Goal: Information Seeking & Learning: Learn about a topic

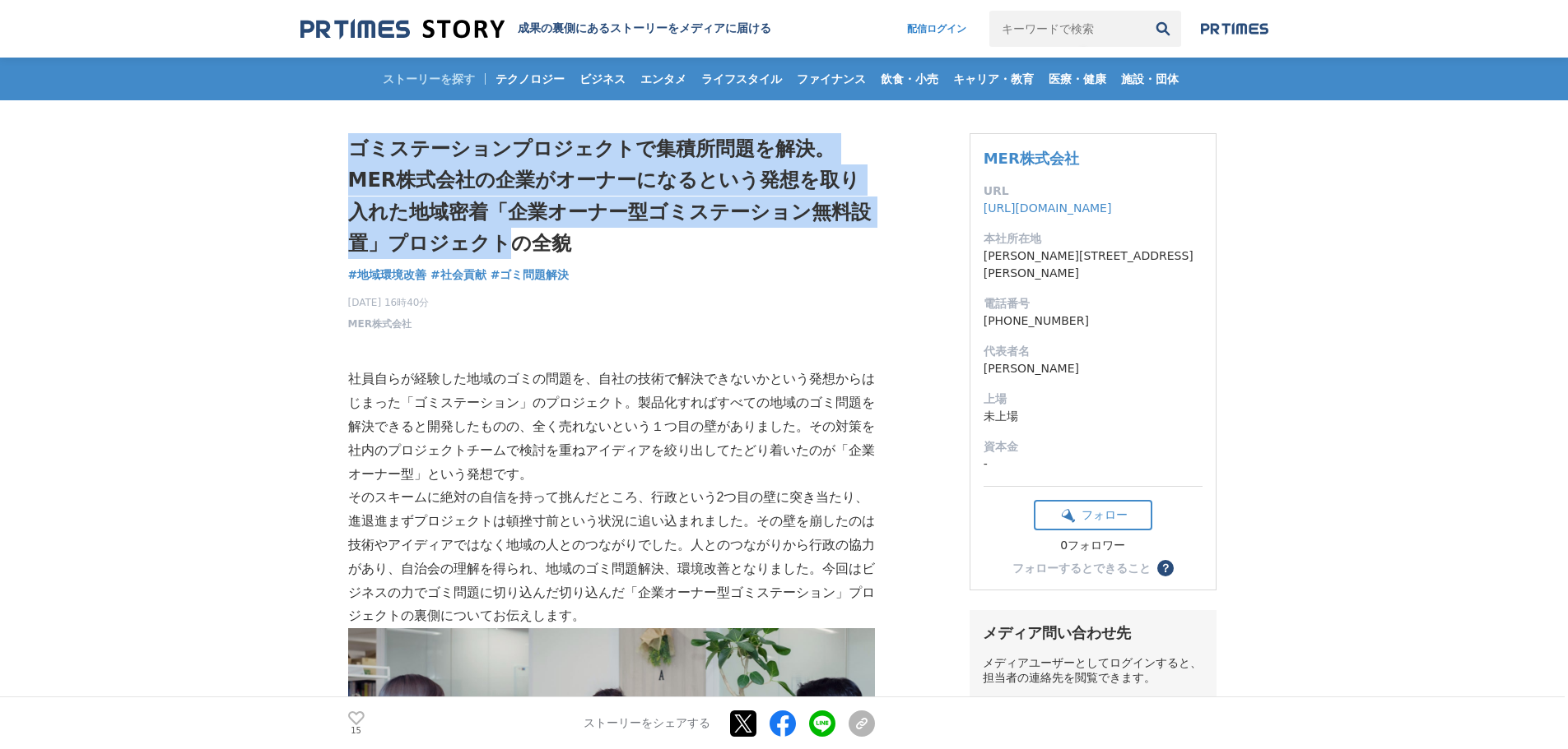
drag, startPoint x: 354, startPoint y: 145, endPoint x: 443, endPoint y: 242, distance: 131.6
click at [443, 242] on h1 "ゴミステーションプロジェクトで集積所問題を解決。MER株式会社の企業がオーナーになるという発想を取り入れた地域密着「企業オーナー型ゴミステーション無料設置」プ…" at bounding box center [611, 196] width 527 height 127
copy h1 "ゴミステーションプロジェクトで集積所問題を解決。MER株式会社の企業がオーナーになるという発想を取り入れた地域密着「企業オーナー型ゴミステーション無料設置」プ…"
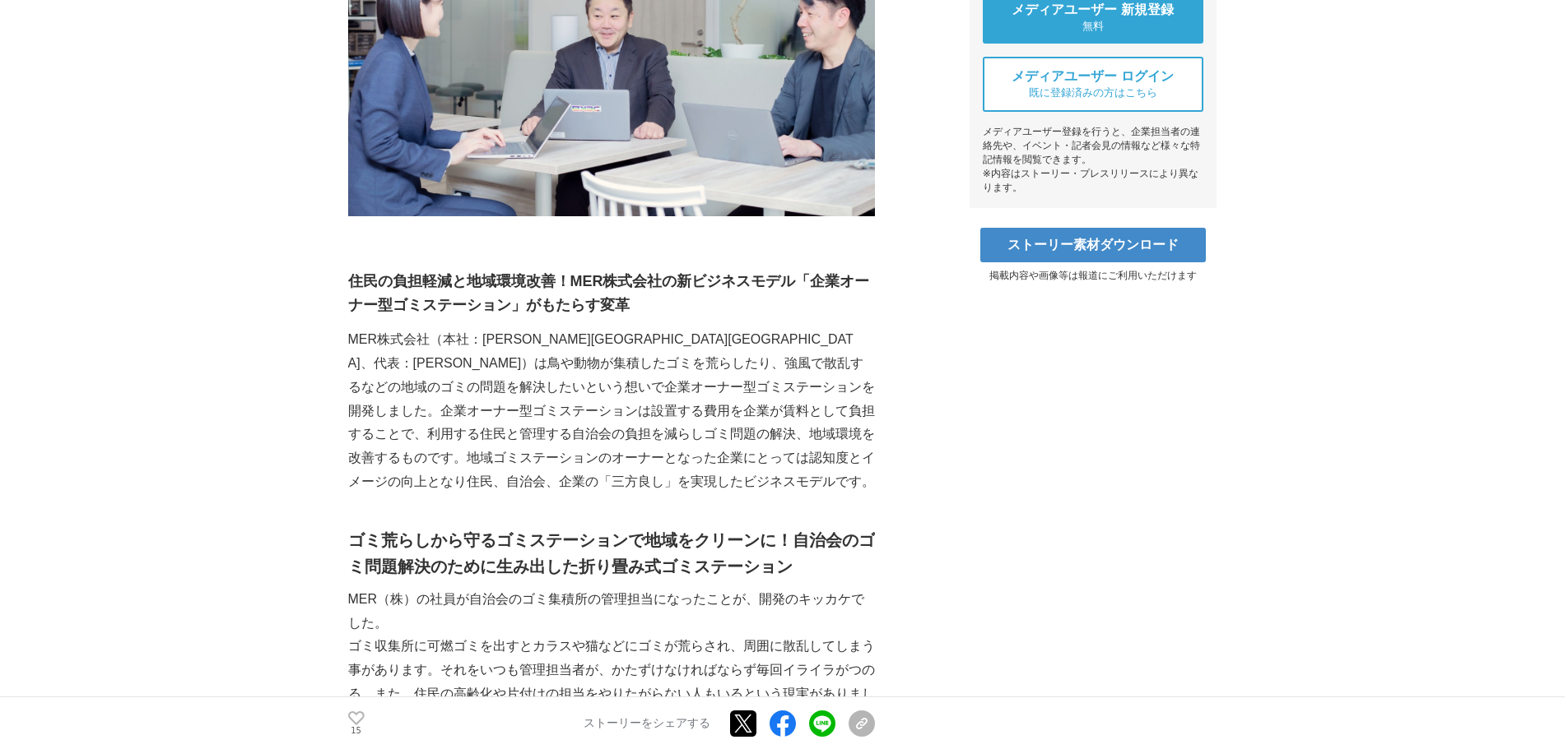
scroll to position [740, 0]
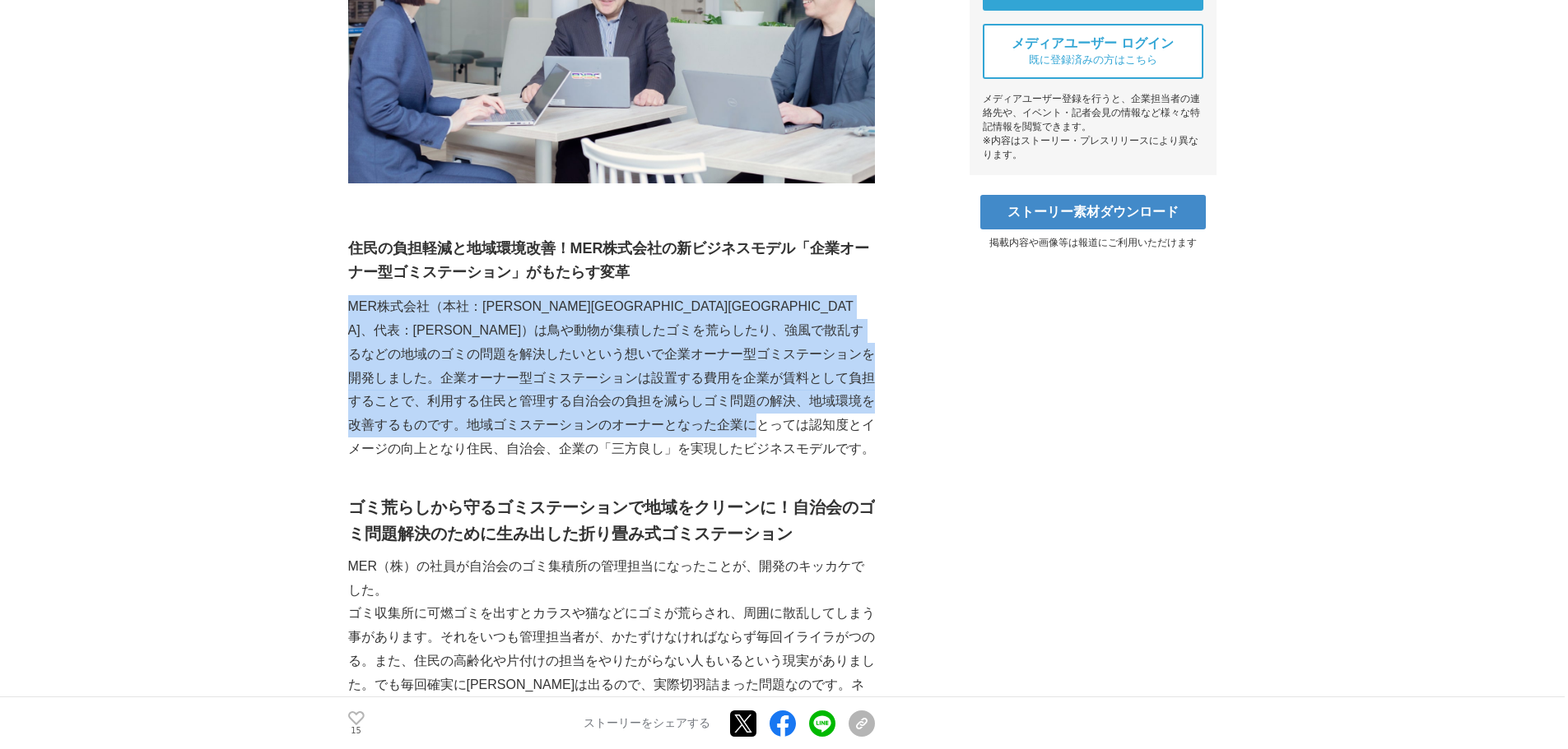
drag, startPoint x: 349, startPoint y: 308, endPoint x: 500, endPoint y: 447, distance: 205.2
click at [500, 447] on p "MER株式会社（本社：[PERSON_NAME][GEOGRAPHIC_DATA][GEOGRAPHIC_DATA]、代表：[PERSON_NAME]）は鳥や…" at bounding box center [611, 378] width 527 height 166
copy p "MER株式会社（本社：[PERSON_NAME][GEOGRAPHIC_DATA][GEOGRAPHIC_DATA]、代表：[PERSON_NAME]）は鳥や…"
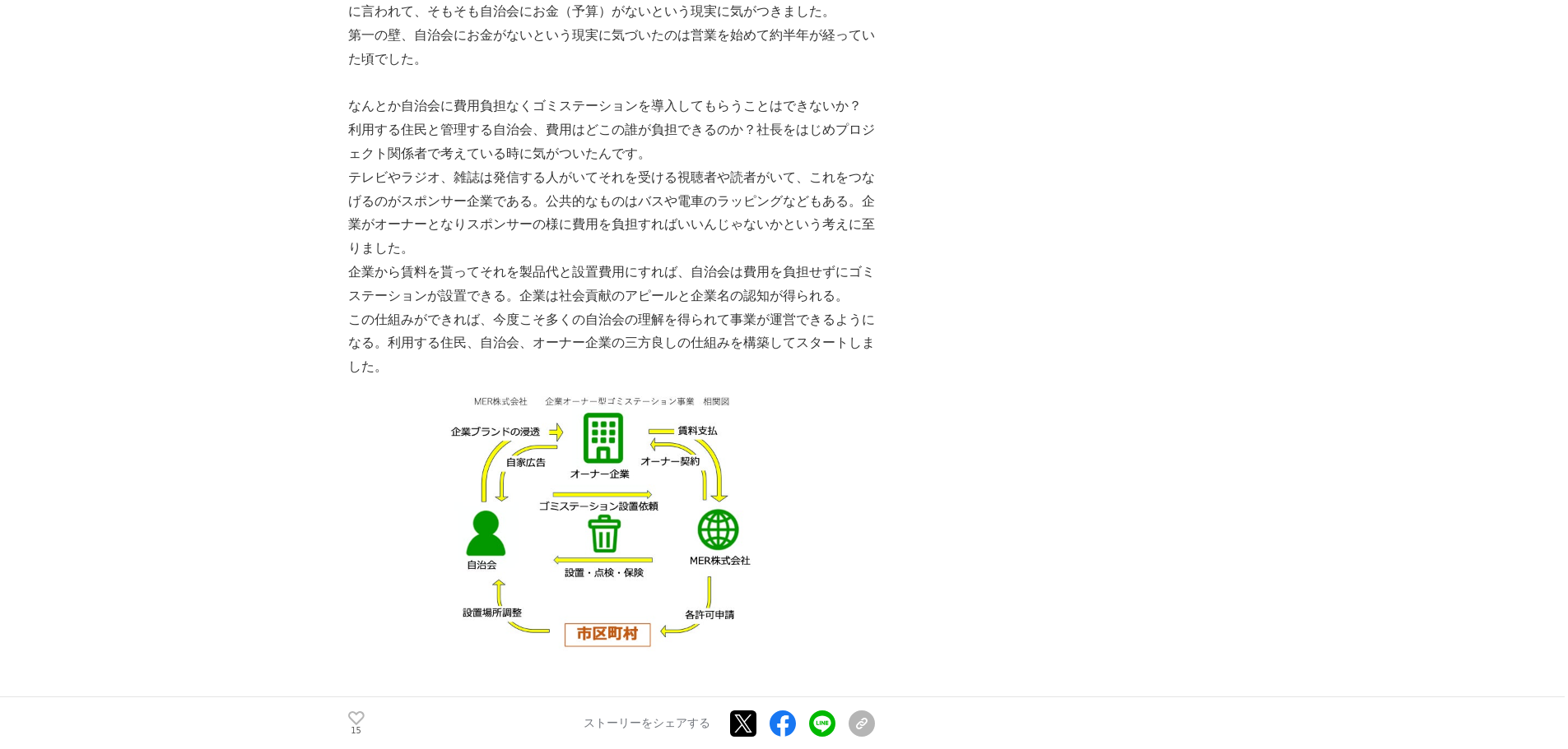
scroll to position [2550, 0]
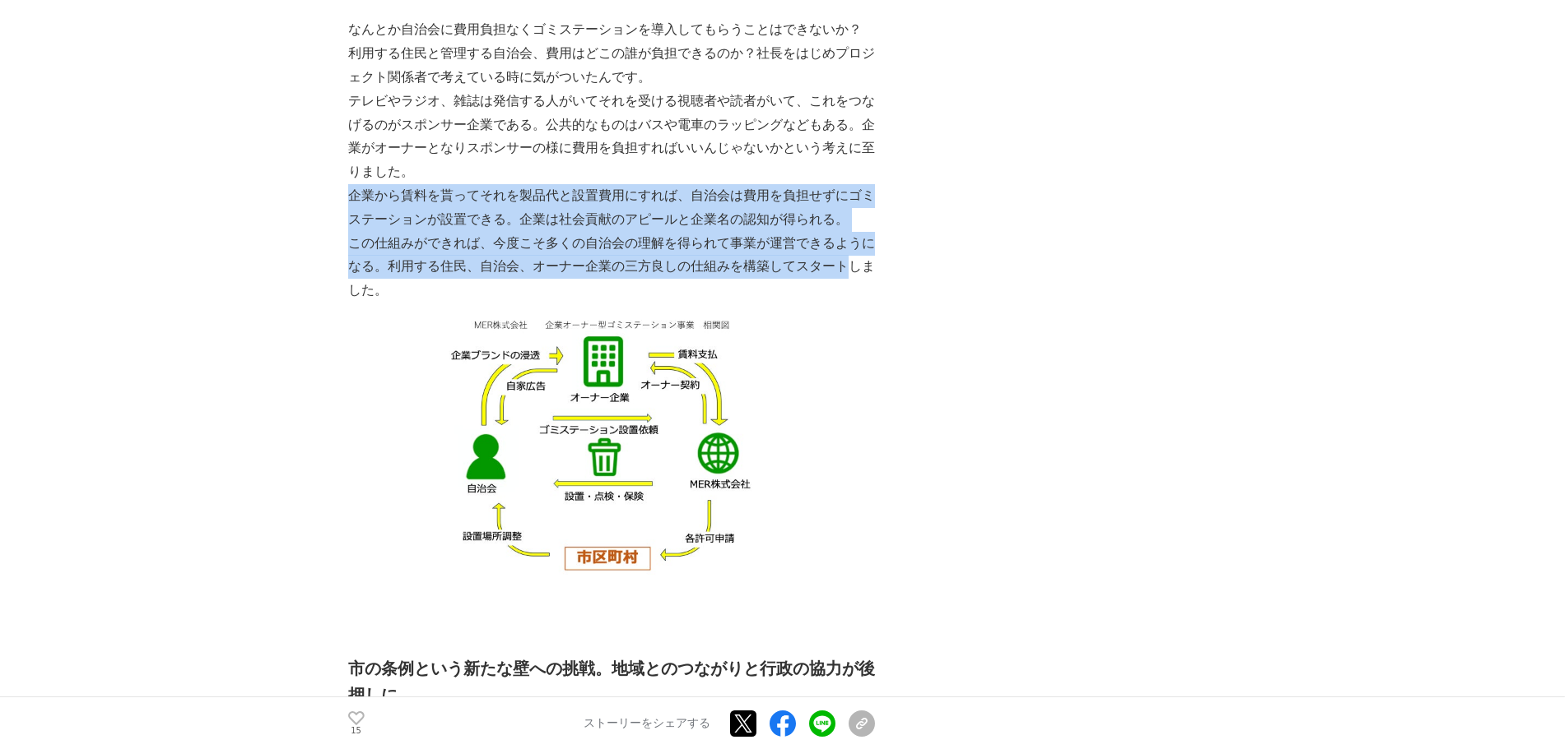
drag, startPoint x: 348, startPoint y: 196, endPoint x: 845, endPoint y: 266, distance: 501.9
click at [619, 392] on img at bounding box center [611, 451] width 527 height 296
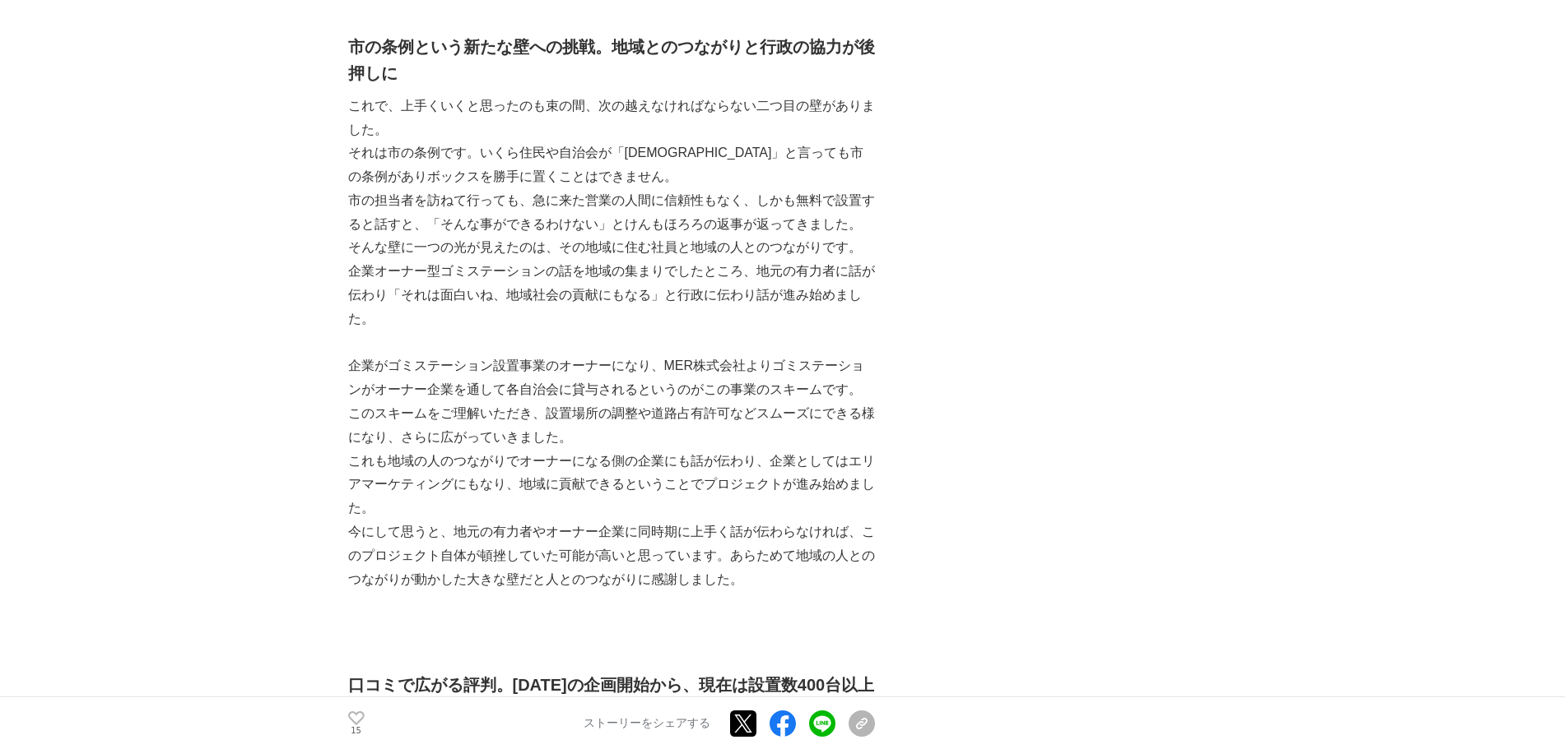
scroll to position [3208, 0]
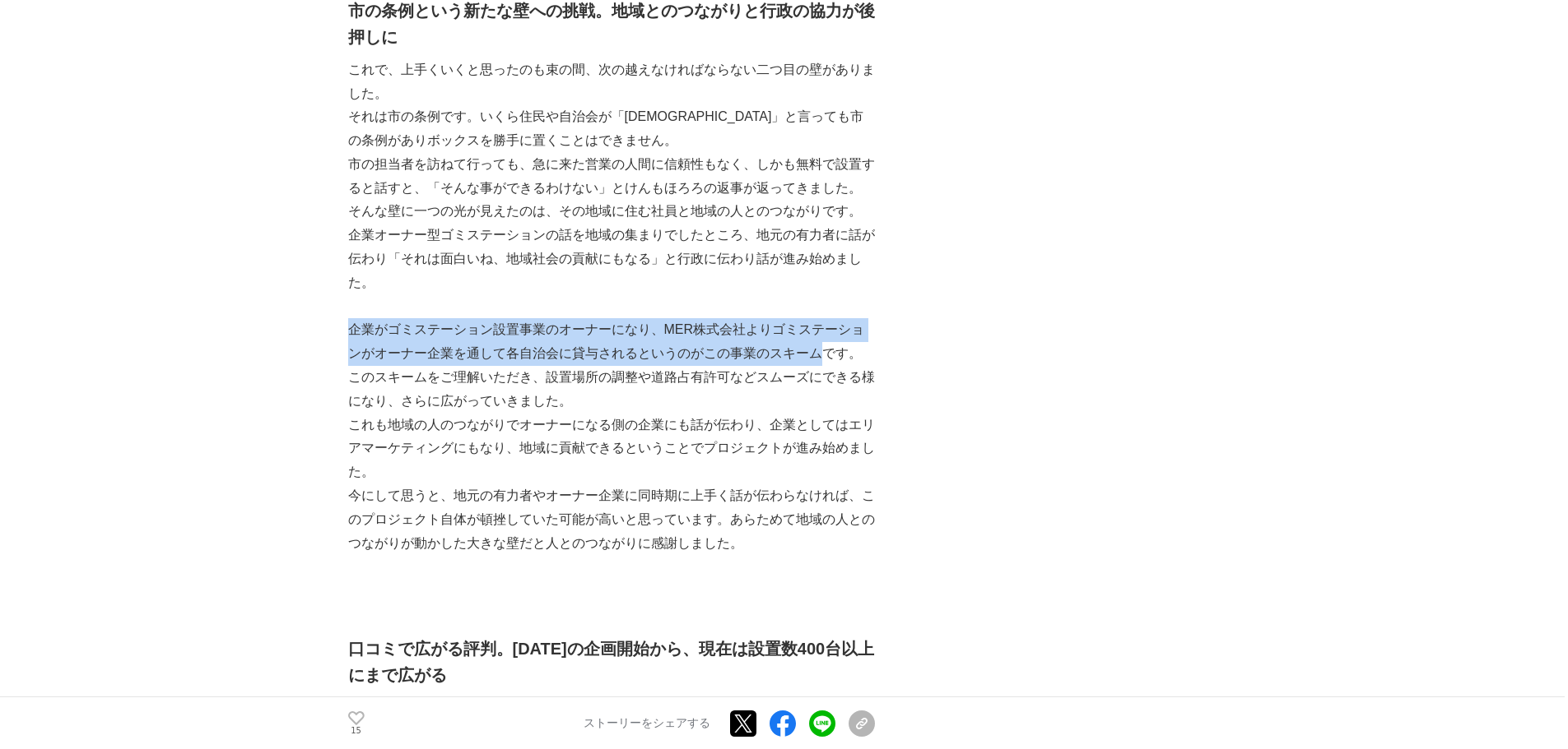
drag, startPoint x: 348, startPoint y: 324, endPoint x: 825, endPoint y: 355, distance: 478.0
click at [825, 355] on p "企業がゴミステーション設置事業のオーナーになり、MER株式会社よりゴミステーションがオーナー企業を通して各自治会に貸与されるというのがこの事業のスキームです。" at bounding box center [611, 341] width 527 height 48
copy p "企業がゴミステーション設置事業のオーナーになり、MER株式会社よりゴミステーションがオーナー企業を通して各自治会に貸与されるというのがこの事業のスキーム"
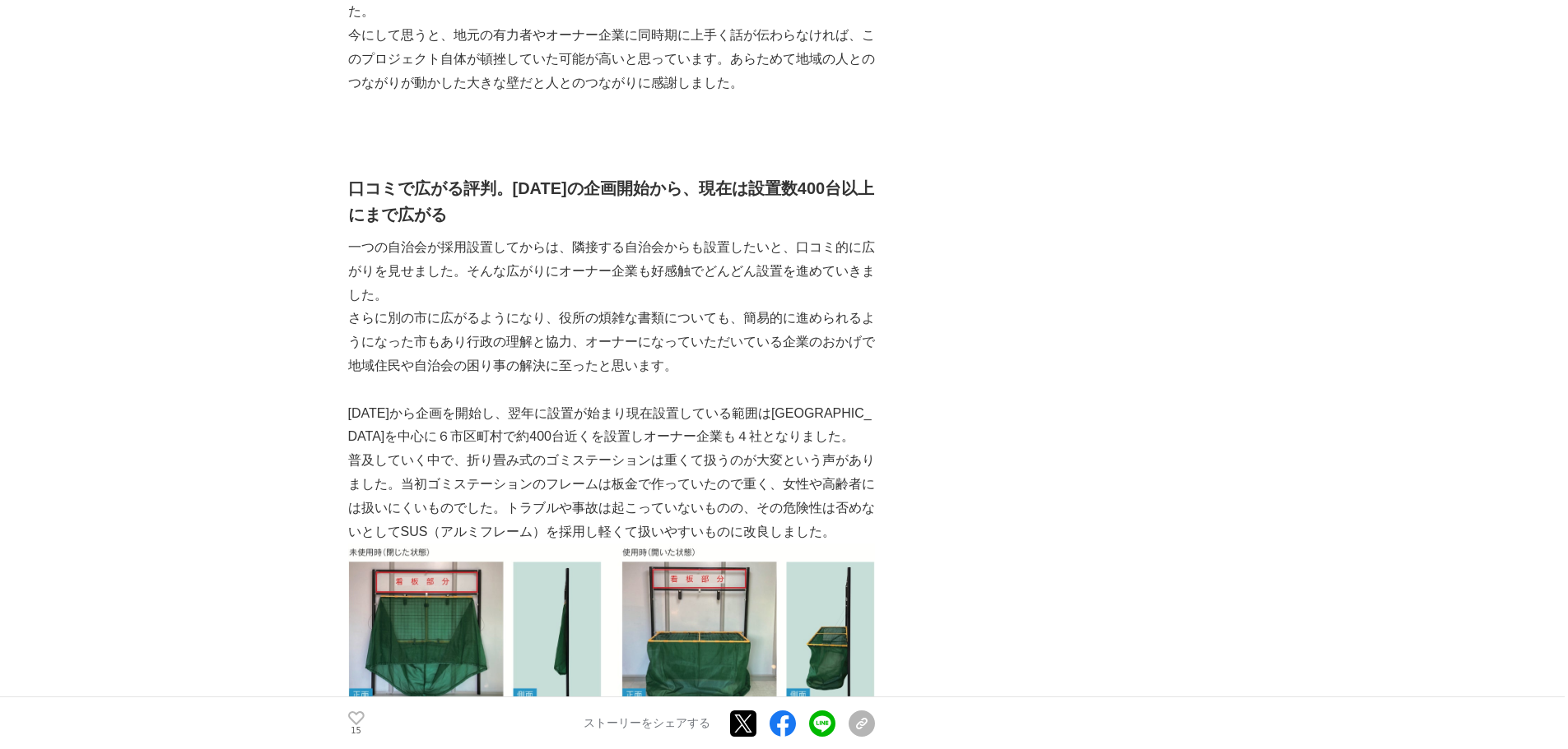
scroll to position [3701, 0]
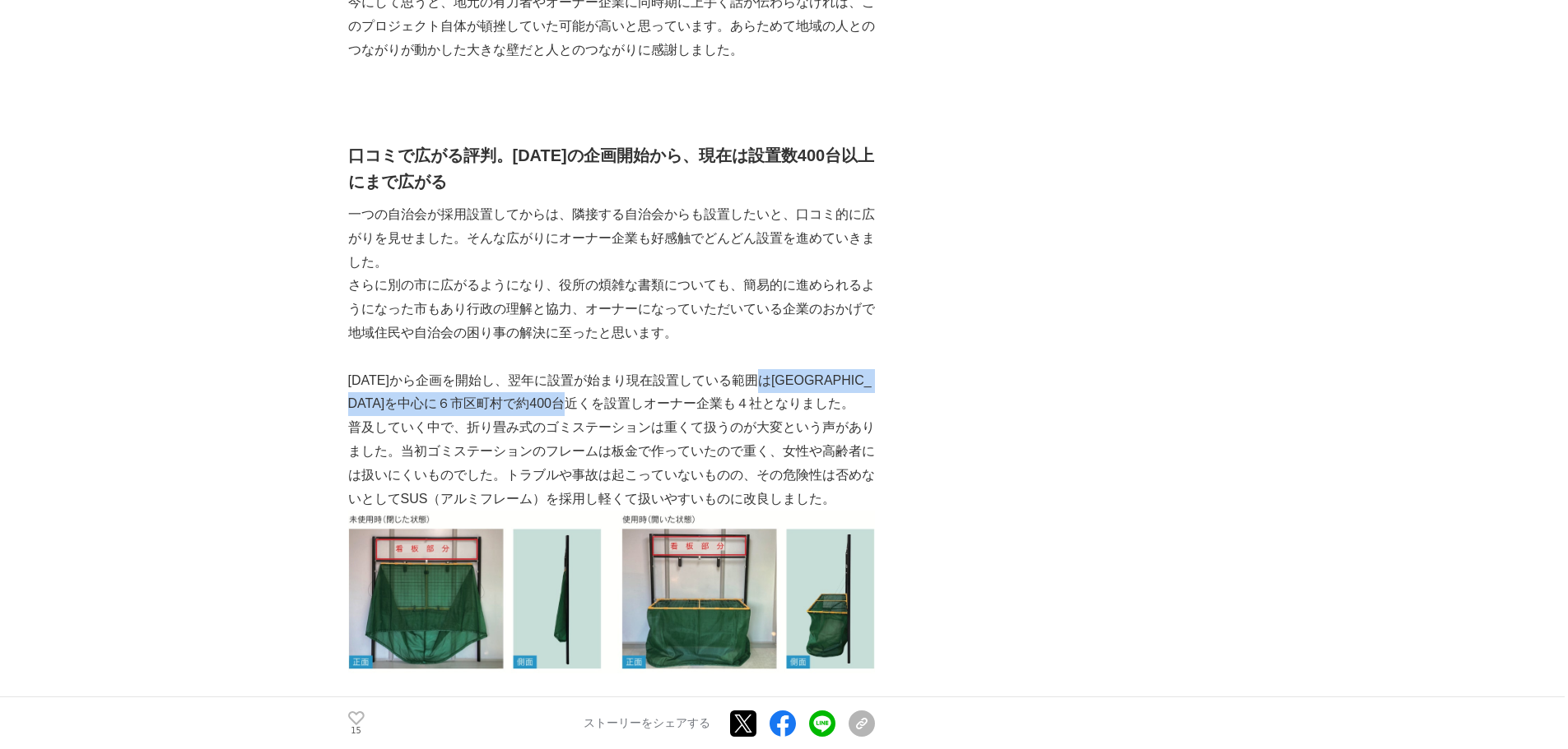
drag, startPoint x: 776, startPoint y: 382, endPoint x: 676, endPoint y: 413, distance: 104.7
click at [676, 413] on p "[DATE]から企画を開始し、翌年に設置が始まり現在設置している範囲は[GEOGRAPHIC_DATA]を中心に６市区町村で約400台近くを設置しオーナー企業…" at bounding box center [611, 392] width 527 height 48
copy p "[GEOGRAPHIC_DATA]を中心に６市区町村で約400台近くを設置しオーナー企業も４社"
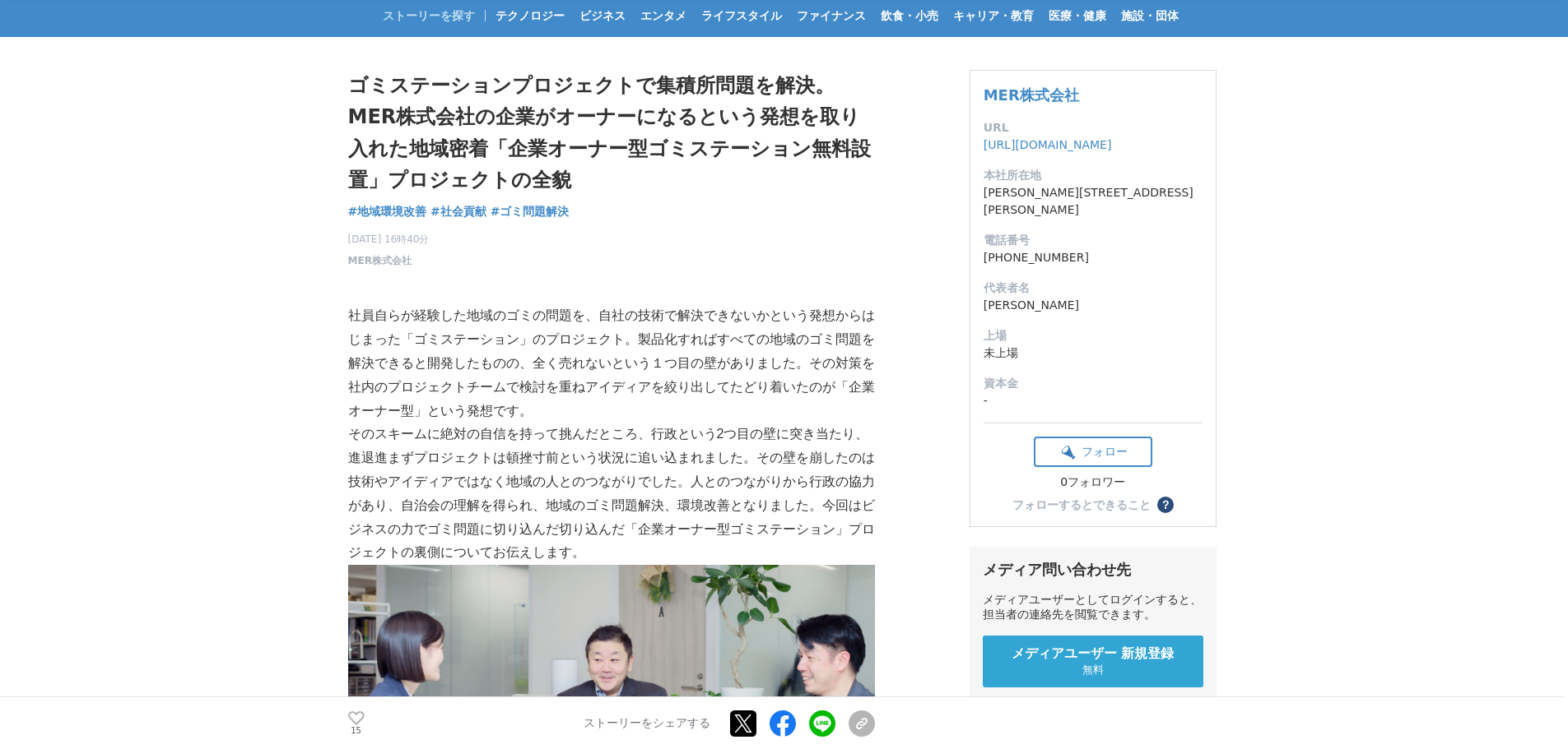
scroll to position [0, 0]
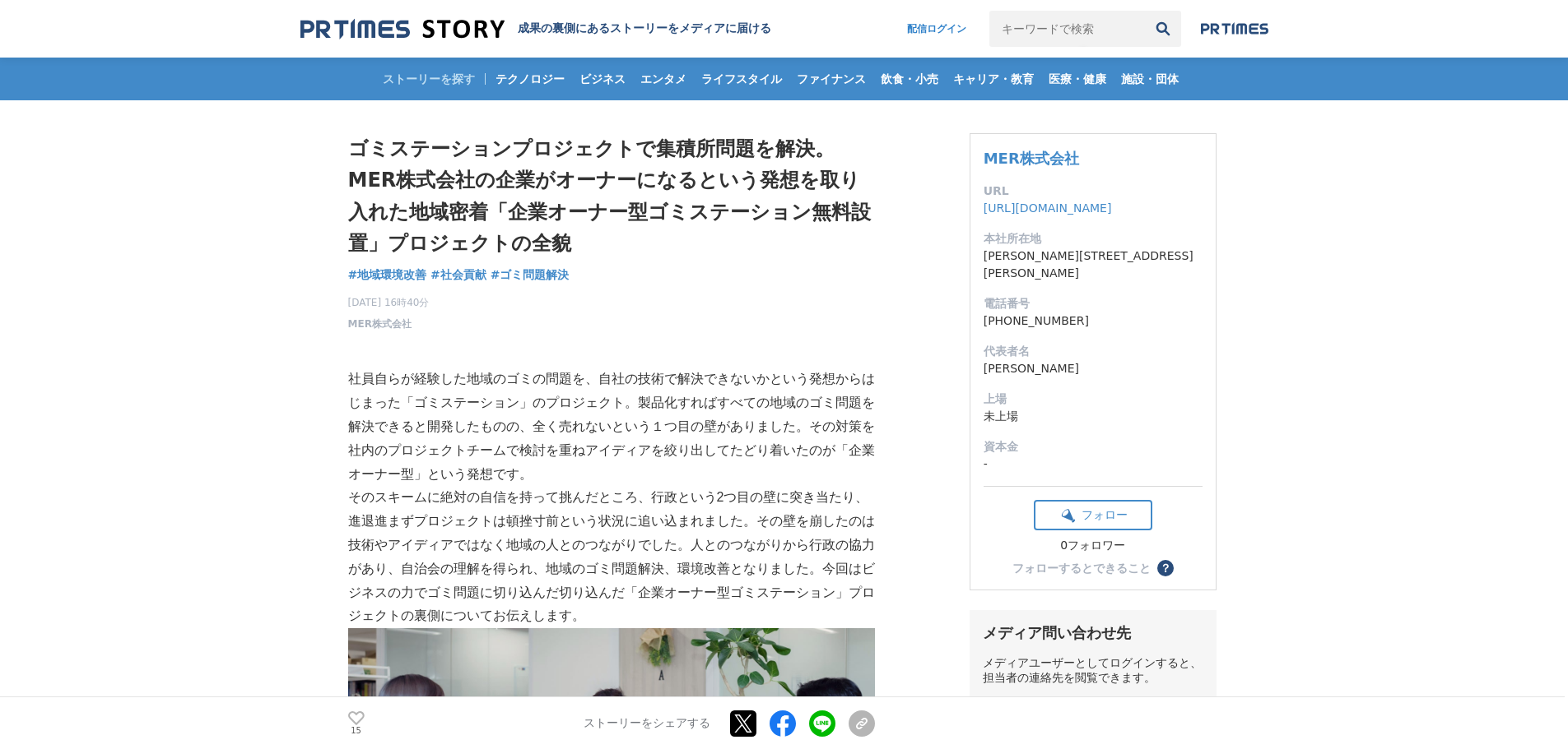
drag, startPoint x: 350, startPoint y: 305, endPoint x: 416, endPoint y: 300, distance: 66.2
click at [416, 300] on span "[DATE] 16時40分" at bounding box center [388, 303] width 82 height 14
copy span "[DATE]"
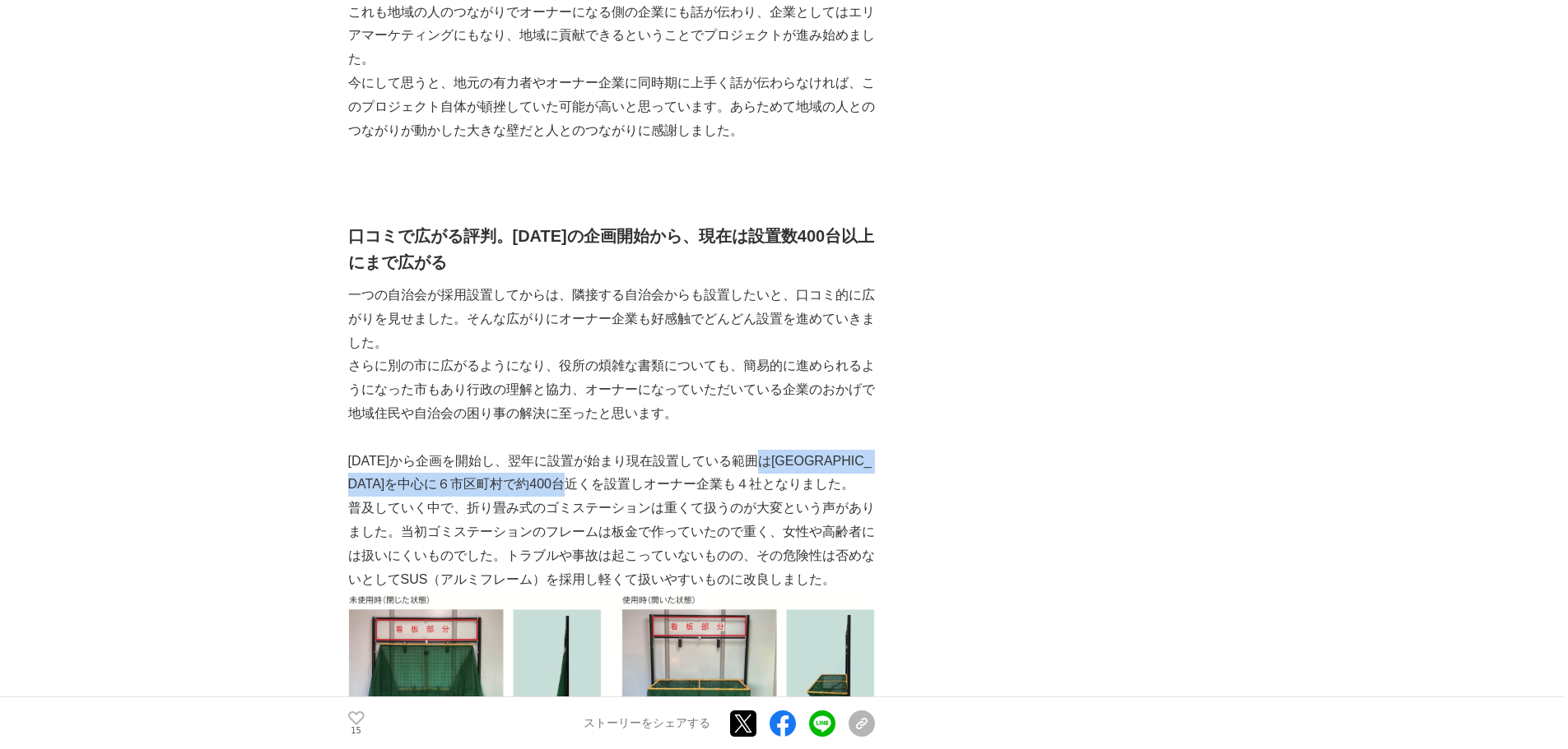
scroll to position [3624, 0]
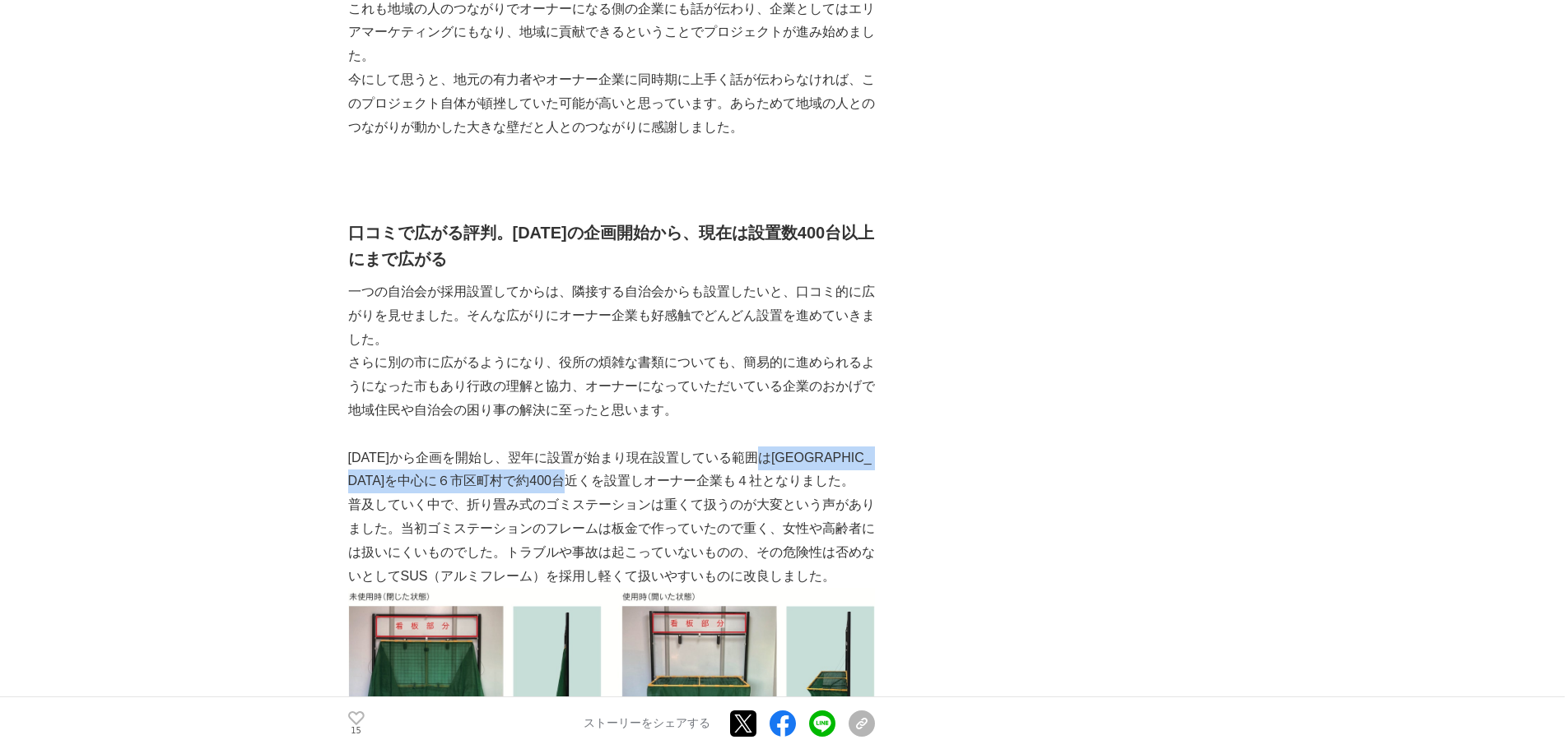
drag, startPoint x: 778, startPoint y: 461, endPoint x: 678, endPoint y: 485, distance: 102.8
click at [678, 485] on p "[DATE]から企画を開始し、翌年に設置が始まり現在設置している範囲は[GEOGRAPHIC_DATA]を中心に６市区町村で約400台近くを設置しオーナー企業…" at bounding box center [611, 470] width 527 height 48
copy p "[GEOGRAPHIC_DATA]を中心に６市区町村で約400台近くを設置しオーナー企業も４社"
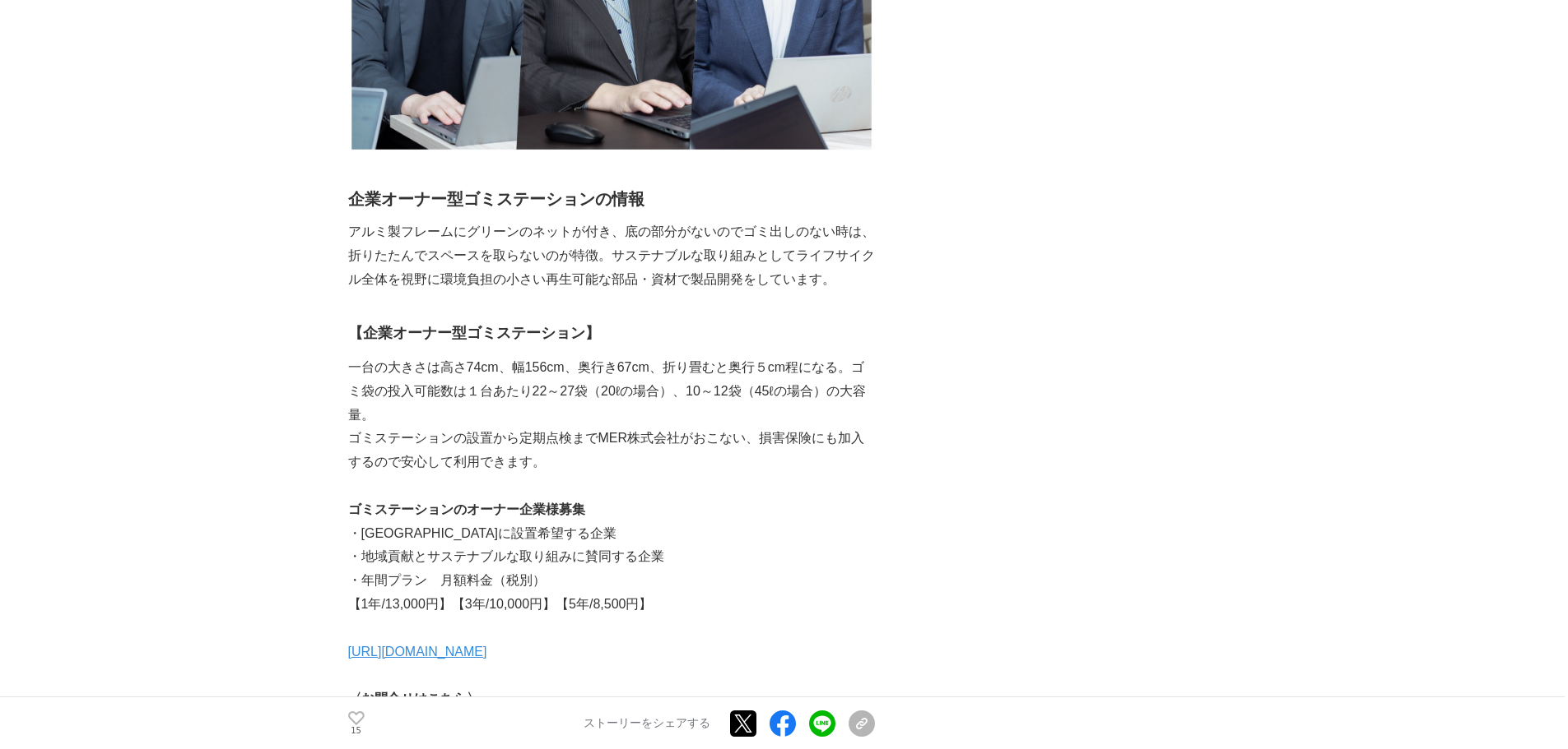
scroll to position [5516, 0]
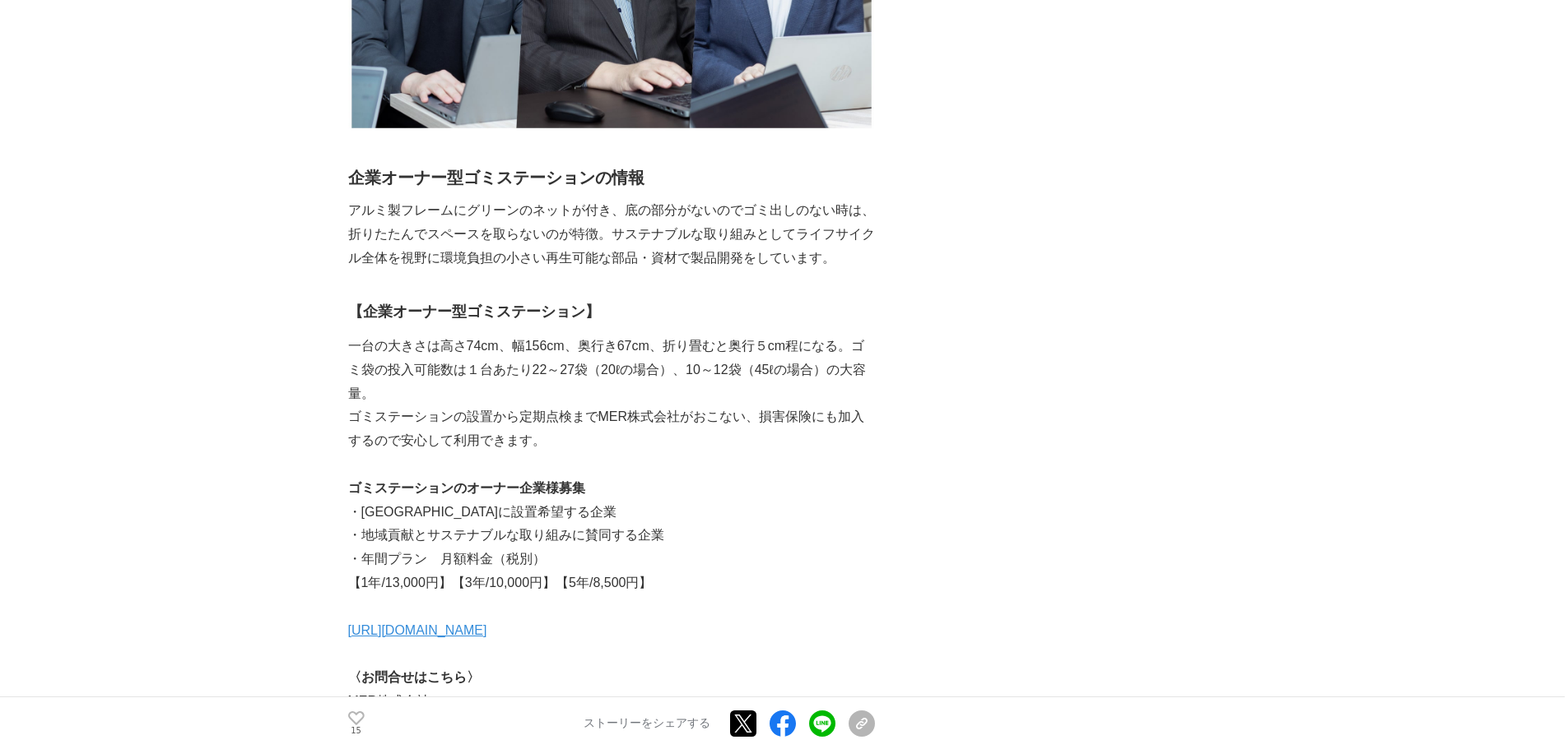
drag, startPoint x: 348, startPoint y: 331, endPoint x: 702, endPoint y: 615, distance: 453.8
copy div "【企業オーナー型ゴミステーション】 一台の大きさは高さ74cm、幅156cm、奥行き67cm、折り畳むと奥行５cm程になる。ゴミ袋の投入可能数は１台あたり22…"
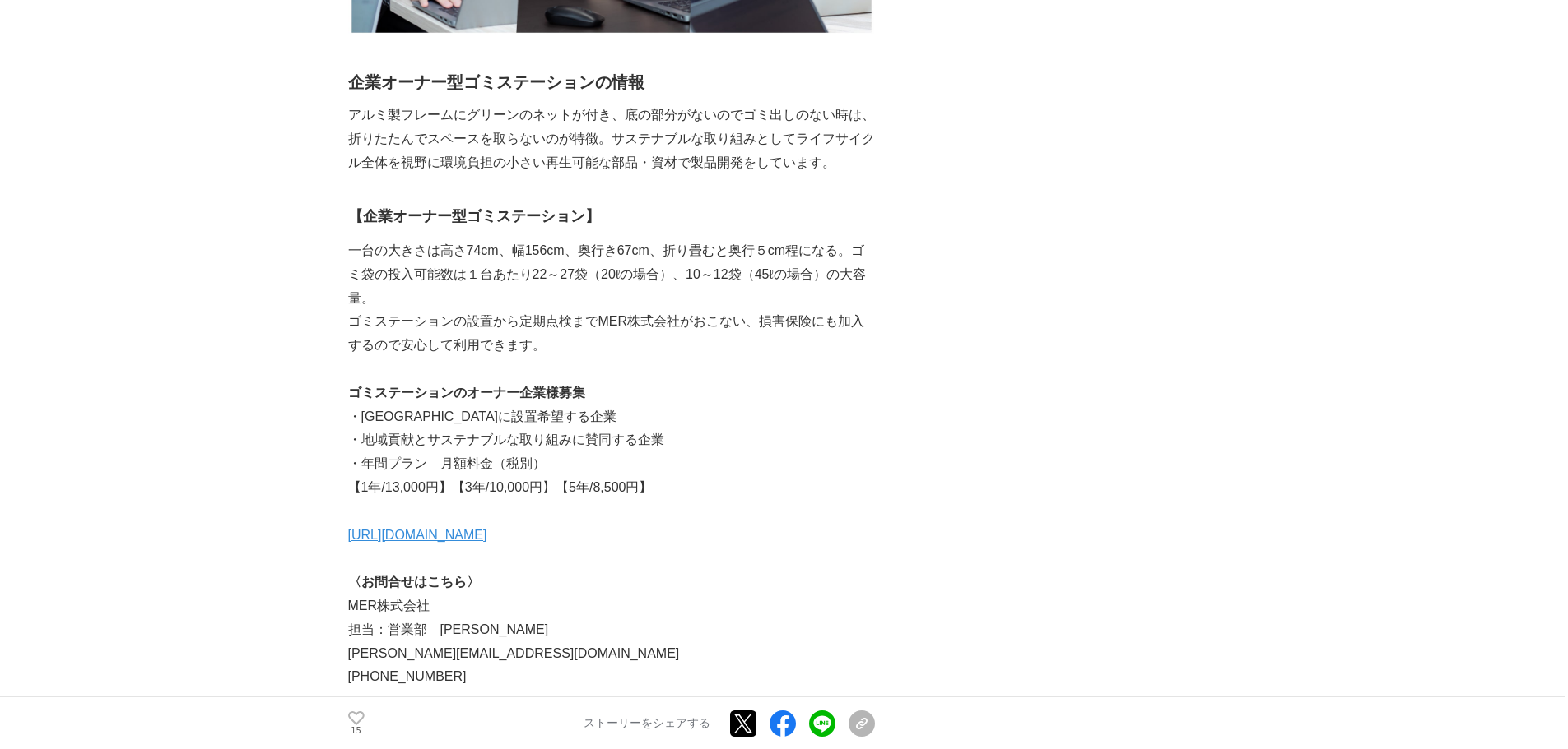
scroll to position [5763, 0]
